Goal: Task Accomplishment & Management: Complete application form

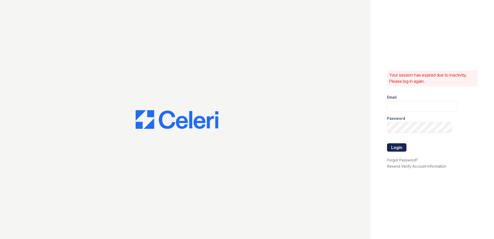
type input "tmarshall@trinity-pm.com"
click at [397, 146] on button "Login" at bounding box center [396, 147] width 19 height 8
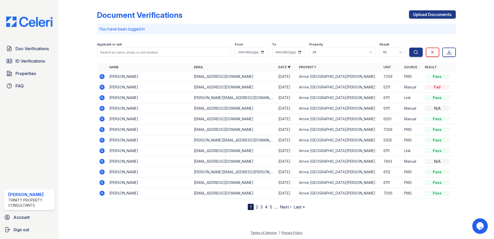
click at [435, 89] on div "Fail" at bounding box center [437, 86] width 25 height 5
click at [103, 87] on icon at bounding box center [102, 87] width 6 height 6
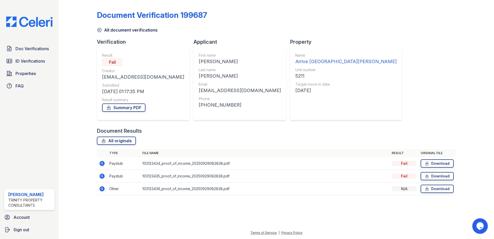
click at [351, 155] on th "File name" at bounding box center [264, 153] width 249 height 8
click at [38, 60] on span "ID Verifications" at bounding box center [29, 61] width 29 height 6
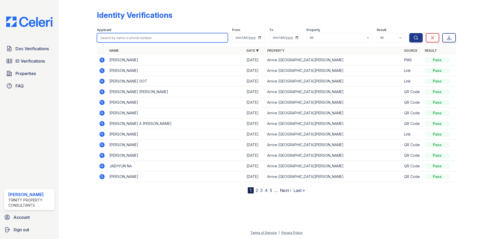
click at [160, 37] on input "search" at bounding box center [162, 37] width 131 height 9
type input "kelly"
click at [409, 33] on button "Search" at bounding box center [415, 37] width 13 height 9
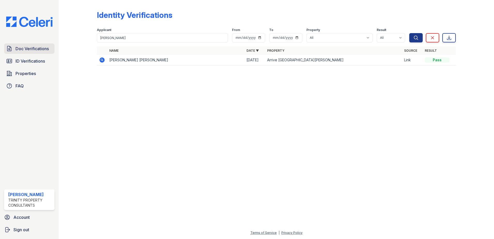
click at [44, 49] on span "Doc Verifications" at bounding box center [31, 48] width 33 height 6
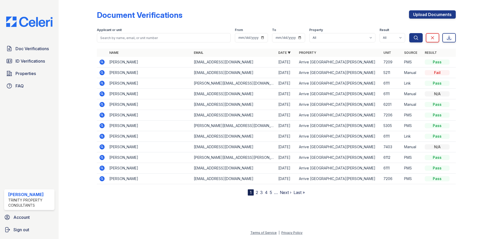
drag, startPoint x: 103, startPoint y: 73, endPoint x: 96, endPoint y: 60, distance: 14.6
click at [96, 60] on div at bounding box center [82, 98] width 30 height 193
click at [102, 104] on icon at bounding box center [101, 103] width 1 height 1
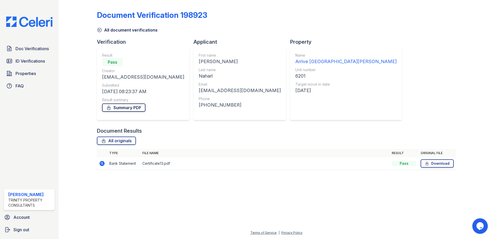
click at [120, 105] on link "Summary PDF" at bounding box center [123, 107] width 43 height 8
click at [295, 114] on div "Name Arrive Fort Lee Unit number 6201 Target move in date 10/10/25" at bounding box center [345, 84] width 101 height 62
click at [40, 49] on span "Doc Verifications" at bounding box center [31, 48] width 33 height 6
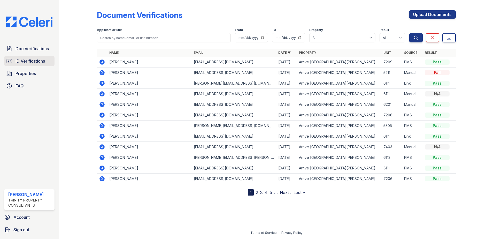
click at [37, 61] on span "ID Verifications" at bounding box center [29, 61] width 29 height 6
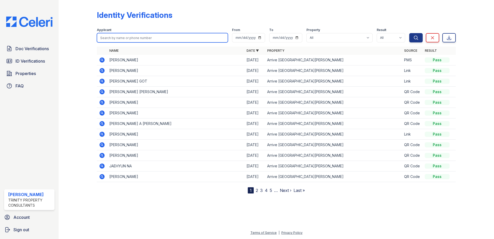
click at [121, 39] on input "search" at bounding box center [162, 37] width 131 height 9
type input "kelly"
click at [409, 33] on button "Search" at bounding box center [415, 37] width 13 height 9
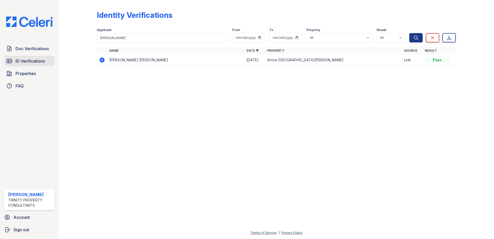
click at [38, 61] on span "ID Verifications" at bounding box center [29, 61] width 29 height 6
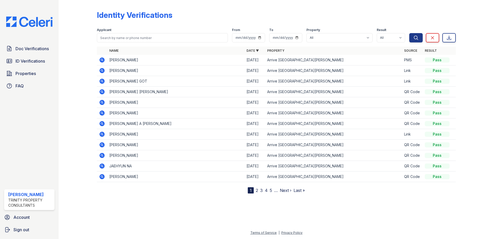
click at [364, 129] on td "Arrive [GEOGRAPHIC_DATA][PERSON_NAME]" at bounding box center [333, 134] width 137 height 11
click at [36, 62] on span "ID Verifications" at bounding box center [29, 61] width 29 height 6
click at [36, 54] on link "Doc Verifications" at bounding box center [29, 48] width 50 height 10
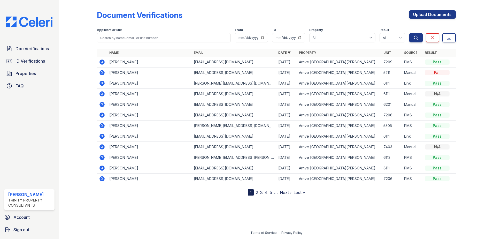
click at [101, 75] on icon at bounding box center [102, 72] width 6 height 6
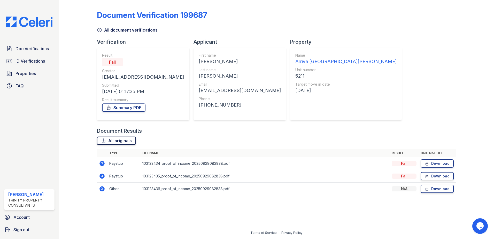
click at [115, 141] on link "All originals" at bounding box center [116, 140] width 39 height 8
click at [184, 7] on div "Document Verification 199687 All document verifications Verification Result Fai…" at bounding box center [276, 101] width 359 height 198
click at [35, 50] on span "Doc Verifications" at bounding box center [31, 48] width 33 height 6
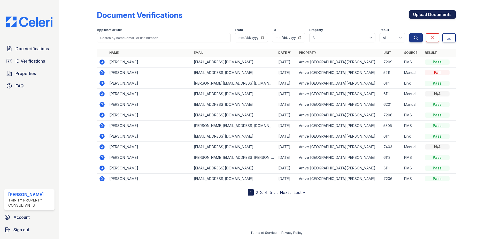
click at [430, 11] on link "Upload Documents" at bounding box center [432, 14] width 47 height 8
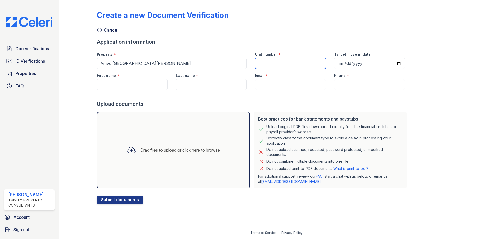
click at [290, 62] on input "Unit number" at bounding box center [290, 63] width 71 height 11
type input "5211"
type input "20225-10-21"
type input "2025-10-21"
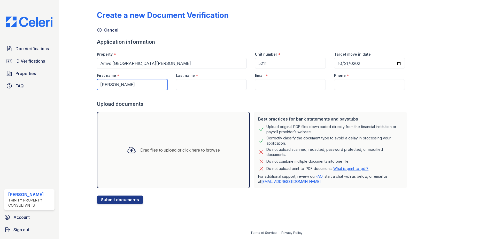
type input "Kelly"
type input "Pryor"
type input "pryorkelly@yahoo.com"
type input "(917) 283-7759"
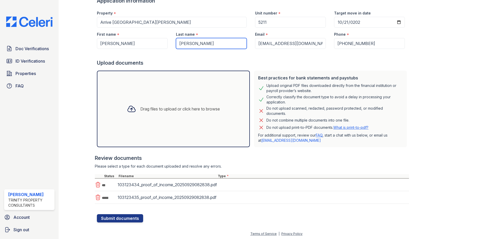
scroll to position [42, 0]
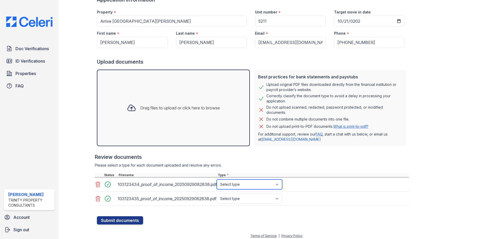
click at [237, 185] on select "Select type Paystub Bank Statement Offer Letter Tax Documents Benefit Award Let…" at bounding box center [249, 184] width 65 height 10
select select "paystub"
click at [217, 179] on select "Select type Paystub Bank Statement Offer Letter Tax Documents Benefit Award Let…" at bounding box center [249, 184] width 65 height 10
click at [235, 200] on select "Select type Paystub Bank Statement Offer Letter Tax Documents Benefit Award Let…" at bounding box center [249, 198] width 65 height 10
select select "paystub"
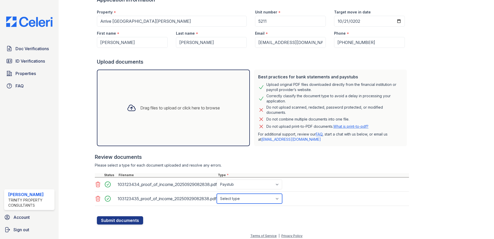
click at [217, 193] on select "Select type Paystub Bank Statement Offer Letter Tax Documents Benefit Award Let…" at bounding box center [249, 198] width 65 height 10
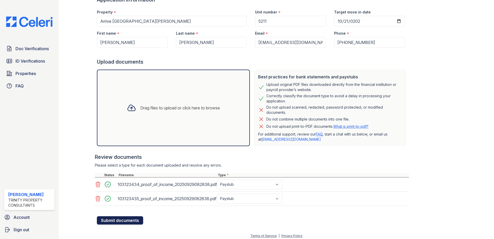
click at [136, 221] on button "Submit documents" at bounding box center [120, 220] width 46 height 8
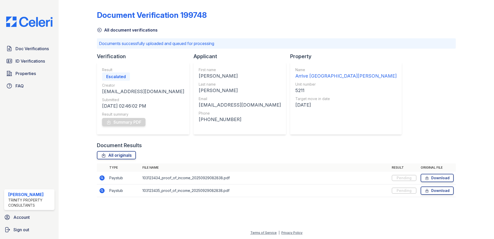
click at [134, 65] on div "Result Escalated Creator TMarshall@trinity-pm.com Submitted 10/02/25 02:46:02 P…" at bounding box center [143, 98] width 92 height 72
click at [41, 63] on span "ID Verifications" at bounding box center [29, 61] width 29 height 6
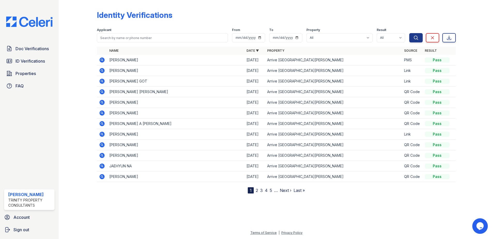
click at [299, 190] on link "Last »" at bounding box center [298, 189] width 11 height 5
